Goal: Register for event/course

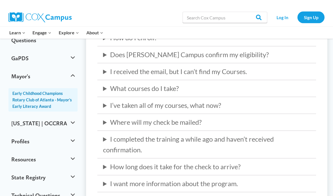
scroll to position [165, 0]
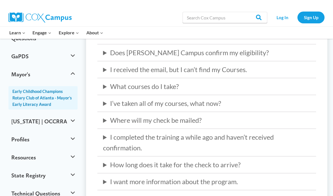
click at [297, 71] on summary "I received the email, but I can’t find my Courses." at bounding box center [206, 69] width 207 height 11
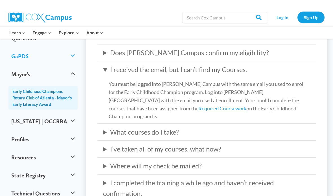
click at [15, 48] on button "GaPDS" at bounding box center [42, 56] width 69 height 18
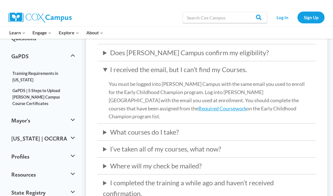
click at [22, 85] on link "GaPDS | 5 Steps to Upload [PERSON_NAME] Campus Course Certificates" at bounding box center [42, 97] width 69 height 24
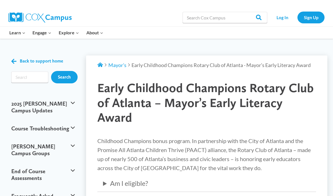
scroll to position [187, 0]
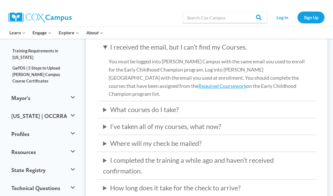
click at [251, 104] on summary "What courses do I take?" at bounding box center [206, 109] width 207 height 11
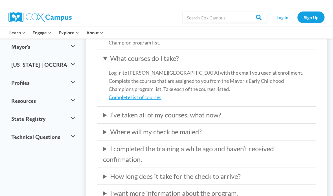
scroll to position [240, 0]
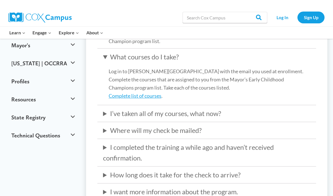
click at [150, 93] on link "Complete list of courses" at bounding box center [134, 96] width 53 height 6
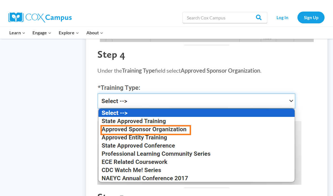
scroll to position [377, 0]
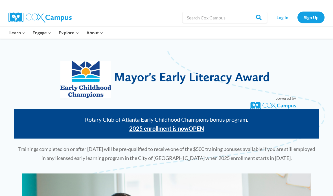
click at [39, 111] on div "Rotary Club of Atlanta Early Childhood Champions bonus program. 2025 enrollment…" at bounding box center [166, 123] width 304 height 29
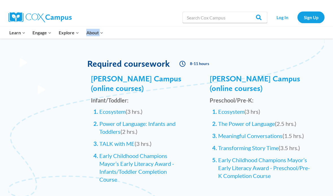
scroll to position [553, 0]
click at [121, 113] on link "Ecosystem" at bounding box center [112, 111] width 26 height 7
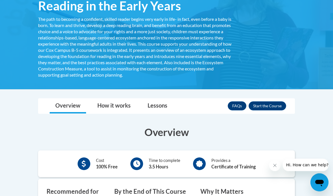
scroll to position [132, 0]
click at [182, 108] on div "Overview How it works Lessons Resources FAQs Enroll" at bounding box center [166, 106] width 247 height 15
click at [271, 104] on button "Enroll" at bounding box center [266, 105] width 37 height 9
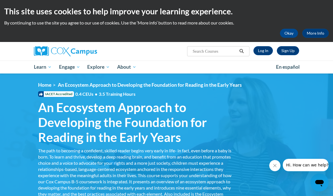
scroll to position [154, 0]
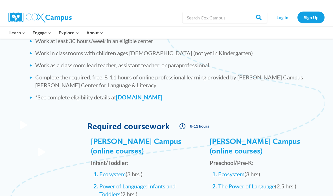
scroll to position [486, 0]
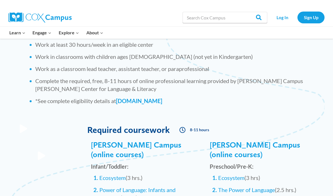
click at [162, 100] on link "[DOMAIN_NAME]" at bounding box center [139, 100] width 46 height 7
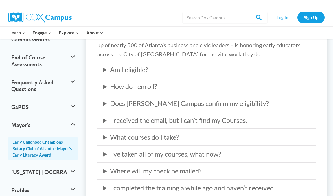
scroll to position [113, 0]
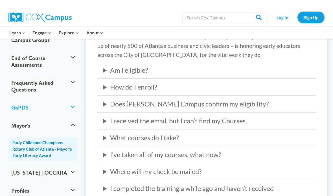
click at [68, 99] on button "GaPDS" at bounding box center [42, 108] width 69 height 18
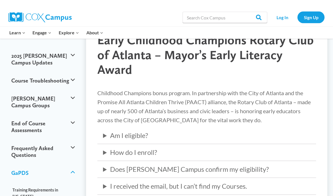
scroll to position [47, 0]
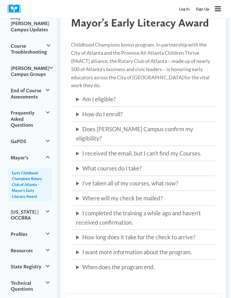
scroll to position [71, 0]
click at [38, 140] on button "GaPDS" at bounding box center [30, 141] width 44 height 16
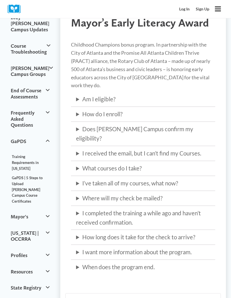
click at [17, 176] on link "GaPDS | 5 Steps to Upload [PERSON_NAME] Campus Course Certificates" at bounding box center [30, 189] width 44 height 33
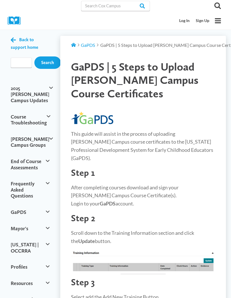
click at [185, 18] on link "Log In" at bounding box center [184, 20] width 17 height 10
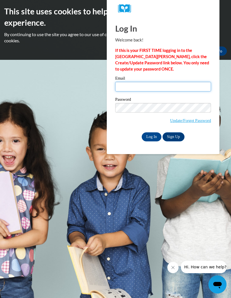
click at [176, 84] on input "Email" at bounding box center [163, 87] width 96 height 10
type input "serrita"
click at [212, 65] on div "Log In Welcome back! If this is your FIRST TIME logging in to the NEW Cox Campu…" at bounding box center [163, 85] width 121 height 137
click at [152, 137] on input "Log In" at bounding box center [152, 136] width 20 height 9
click at [85, 128] on body "This site uses cookies to help improve your learning experience. By continuing …" at bounding box center [115, 149] width 231 height 298
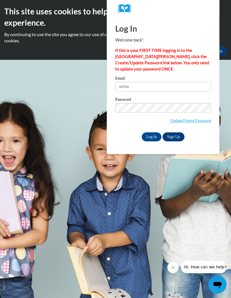
click at [71, 61] on body "This site uses cookies to help improve your learning experience. By continuing …" at bounding box center [115, 149] width 231 height 298
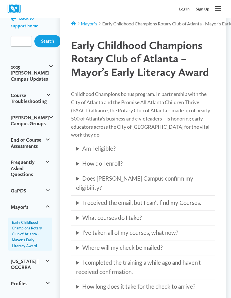
scroll to position [23, 0]
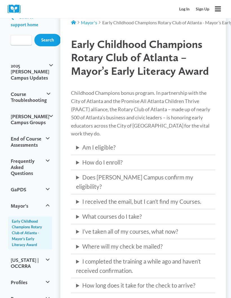
click at [203, 212] on summary "What courses do I take?" at bounding box center [143, 216] width 134 height 9
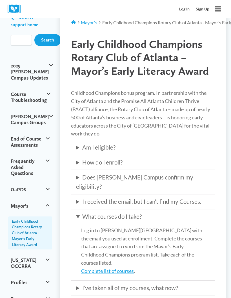
click at [100, 267] on link "Complete list of courses" at bounding box center [107, 270] width 53 height 6
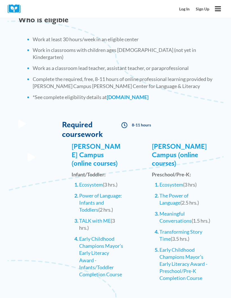
scroll to position [478, 0]
click at [79, 181] on li "Ecosystem (3 hrs.)" at bounding box center [101, 184] width 45 height 7
click at [92, 181] on link "Ecosystem" at bounding box center [91, 184] width 24 height 6
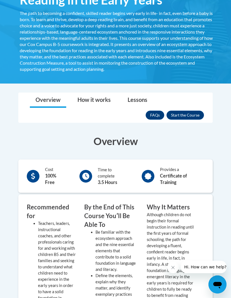
scroll to position [163, 0]
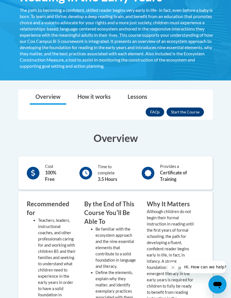
click at [189, 108] on button "Enroll" at bounding box center [185, 111] width 37 height 9
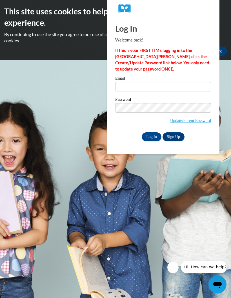
click at [175, 135] on link "Sign Up" at bounding box center [174, 136] width 22 height 9
click at [84, 78] on body "This site uses cookies to help improve your learning experience. By continuing …" at bounding box center [115, 149] width 231 height 298
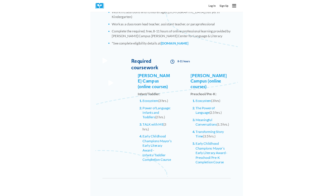
scroll to position [509, 0]
